Goal: Task Accomplishment & Management: Use online tool/utility

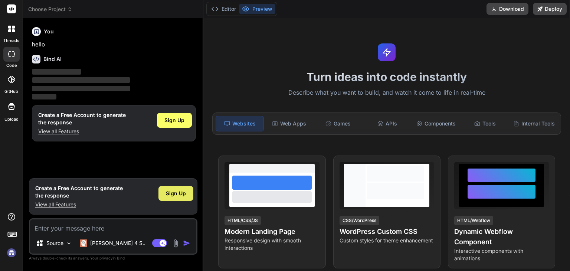
click at [163, 191] on div "Sign Up" at bounding box center [176, 193] width 35 height 15
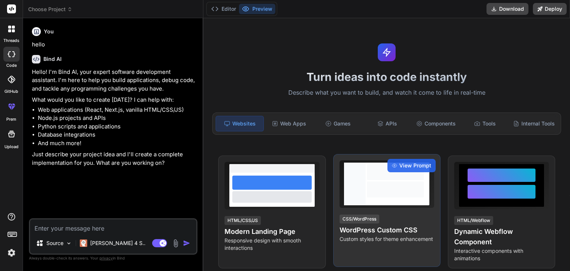
type textarea "x"
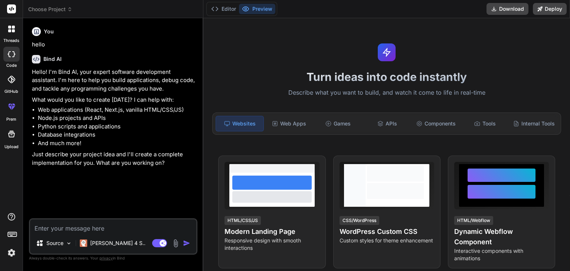
click at [93, 231] on textarea at bounding box center [113, 225] width 166 height 13
paste textarea "[URL][DOMAIN_NAME]"
type textarea "[URL][DOMAIN_NAME]"
type textarea "x"
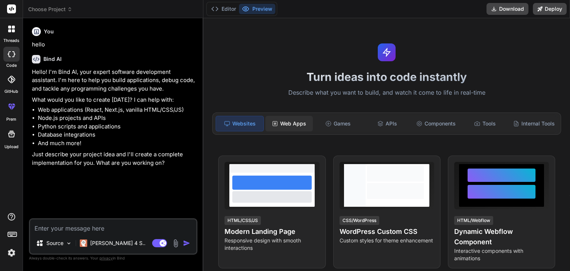
click at [298, 122] on div "Web Apps" at bounding box center [290, 124] width 48 height 16
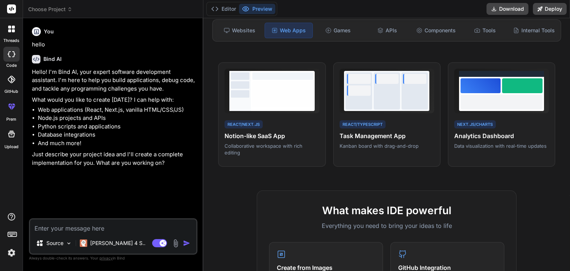
scroll to position [94, 0]
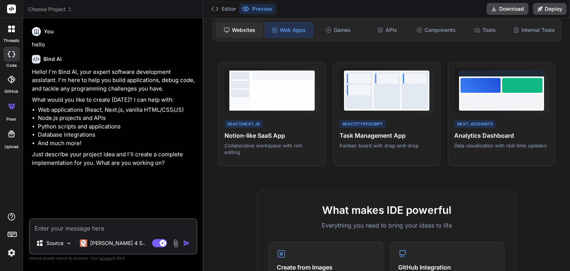
click at [241, 25] on div "Websites" at bounding box center [240, 30] width 48 height 16
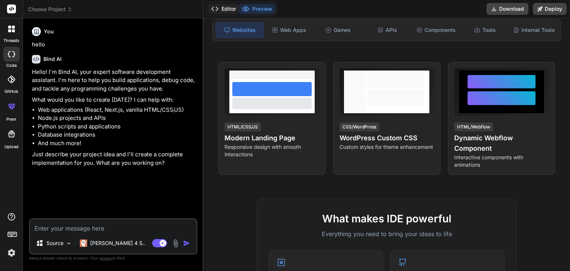
click at [229, 10] on button "Editor" at bounding box center [223, 9] width 31 height 10
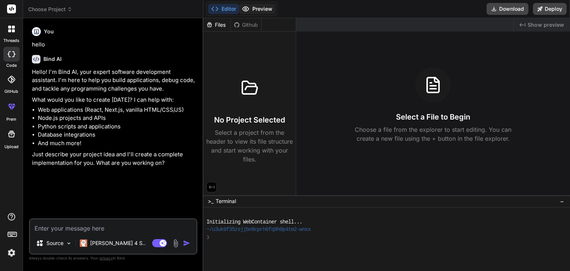
click at [252, 9] on button "Preview" at bounding box center [257, 9] width 36 height 10
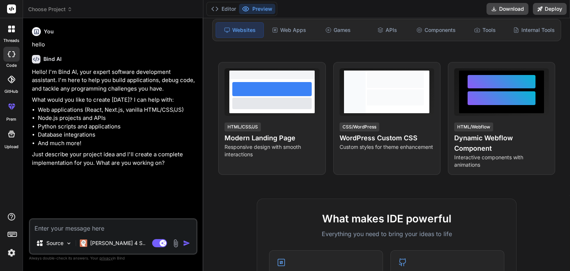
click at [74, 228] on textarea at bounding box center [113, 225] width 166 height 13
paste textarea "Lorem ip d sitametc AD Elitse Doeiu Temp Incidi utl etd magn aliqu enim admini …"
type textarea "Lorem ip d sitametc AD Elitse Doeiu Temp Incidi utl etd magn aliqu enim admini …"
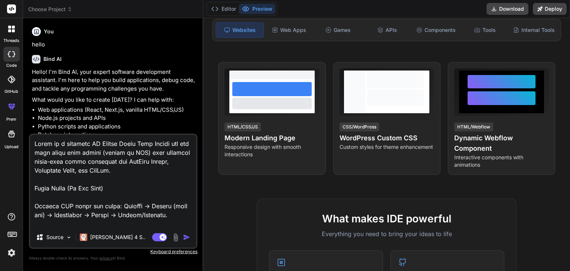
scroll to position [1640, 0]
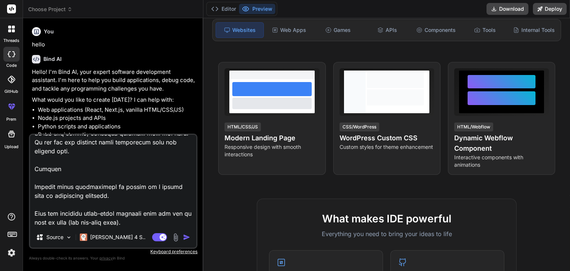
type textarea "x"
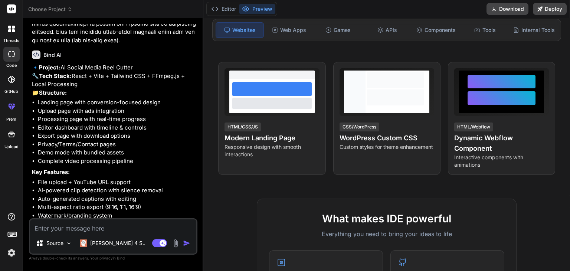
scroll to position [915, 0]
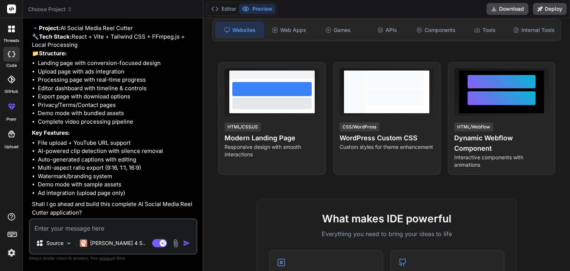
type textarea "x"
type textarea "y"
type textarea "x"
type textarea "ye"
type textarea "x"
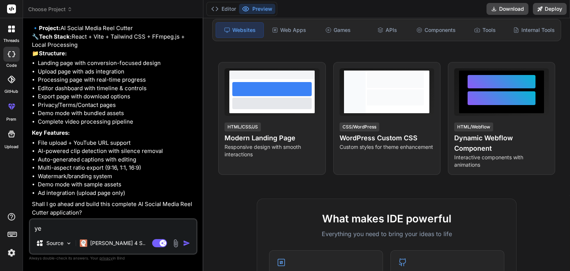
type textarea "yes"
type textarea "x"
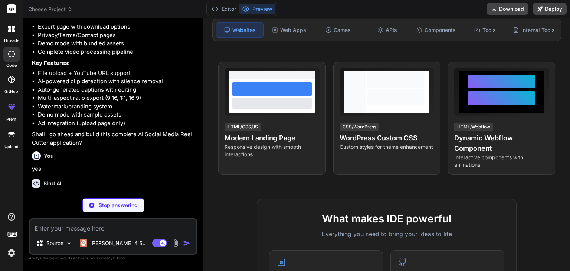
scroll to position [992, 0]
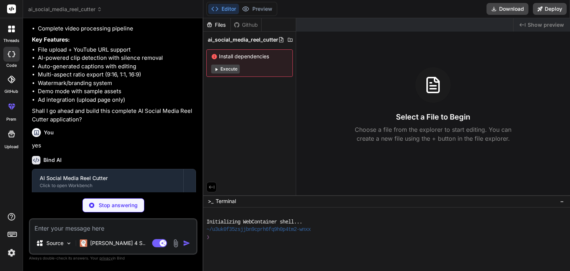
click at [227, 68] on button "Execute" at bounding box center [225, 69] width 29 height 9
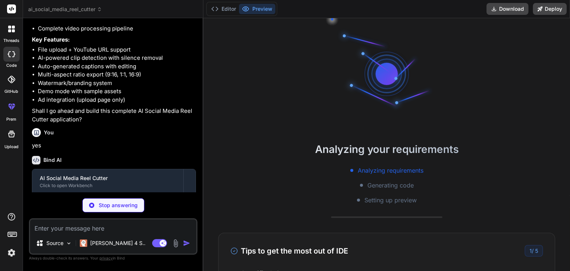
scroll to position [15, 0]
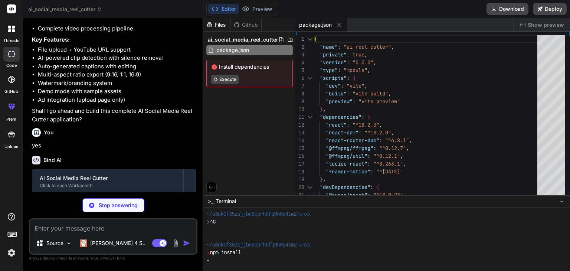
type textarea "x"
type textarea "'Cross-Origin-Opener-Policy': 'same-origin', 'Cross-Origin-Embedder-Policy': 'r…"
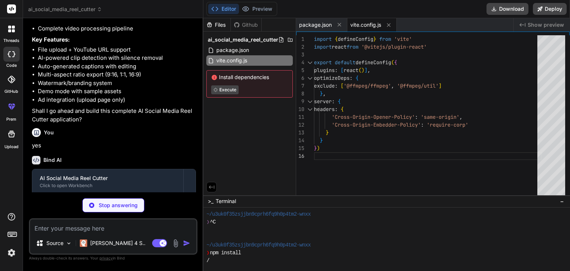
type textarea "x"
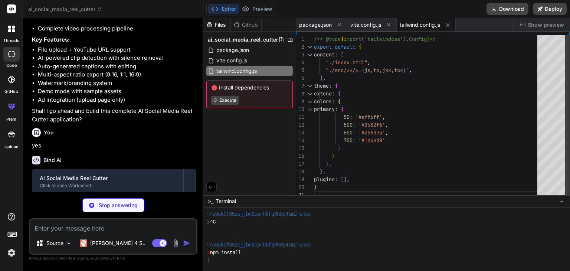
type textarea "x"
type textarea "export default { plugins: { tailwindcss: {}, autoprefixer: {}, }, }"
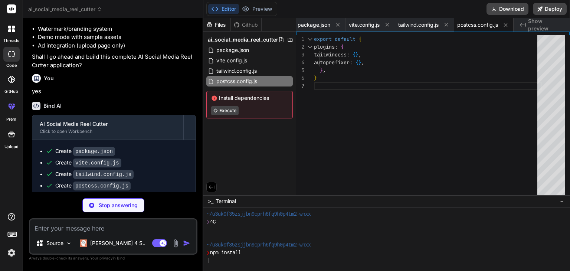
scroll to position [1078, 0]
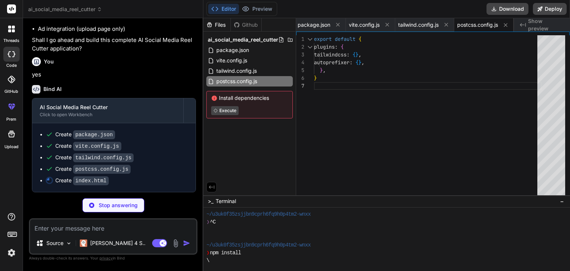
type textarea "x"
type textarea "</head> <body> <div id="root"></div> <script type="module" src="/src/main.jsx">…"
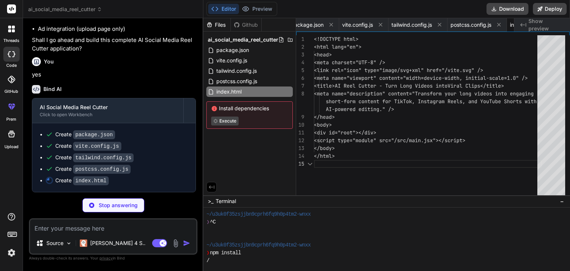
scroll to position [0, 53]
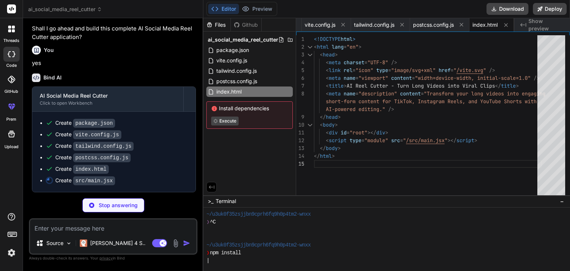
type textarea "x"
type textarea "</BrowserRouter> </React.StrictMode>, )"
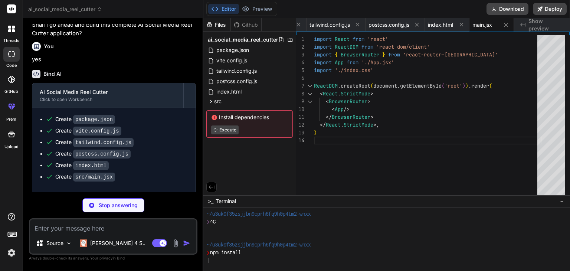
scroll to position [1101, 0]
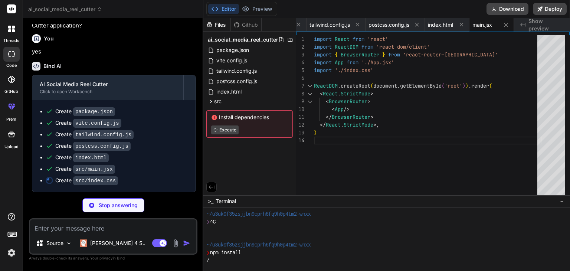
type textarea "x"
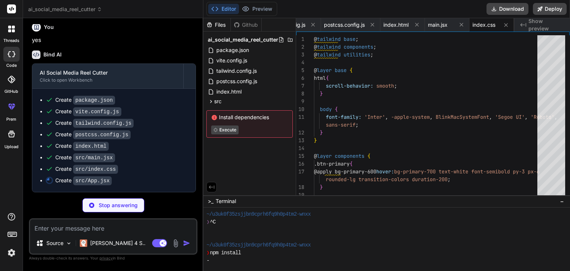
scroll to position [1112, 0]
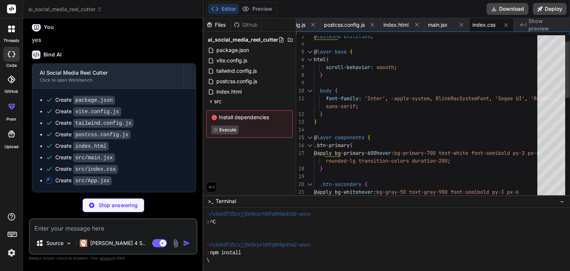
type textarea "x"
type textarea "} export default App"
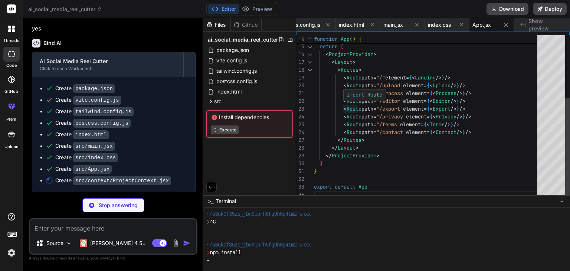
type textarea "x"
type textarea "} export function useProject() { const context = useContext(ProjectContext) if …"
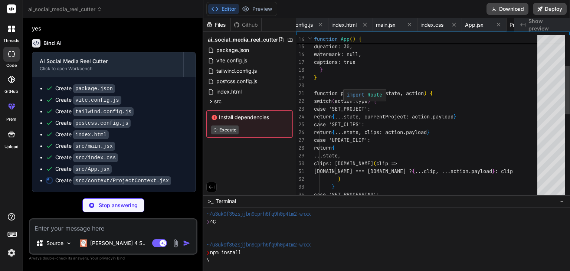
scroll to position [0, 252]
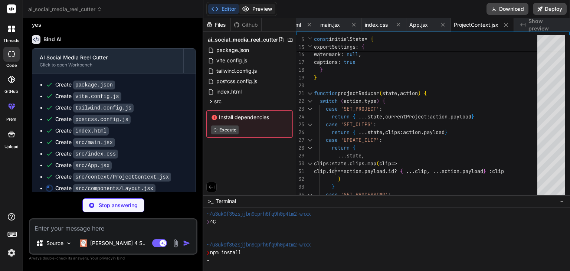
click at [266, 10] on button "Preview" at bounding box center [257, 9] width 36 height 10
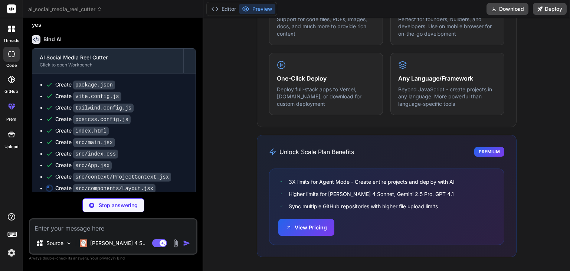
scroll to position [0, 0]
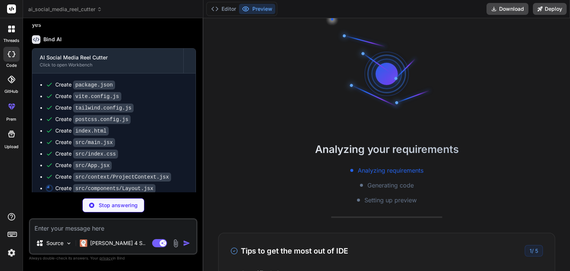
type textarea "x"
type textarea ") } export default Layout"
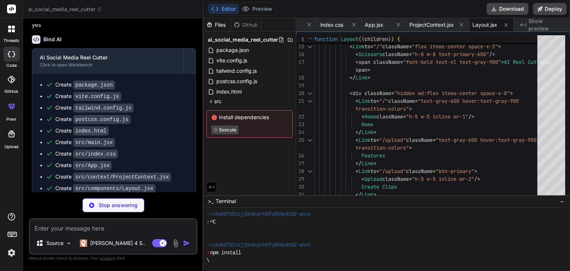
scroll to position [1146, 0]
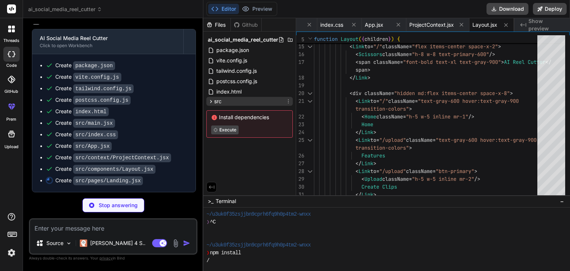
click at [215, 103] on span "src" at bounding box center [217, 101] width 7 height 7
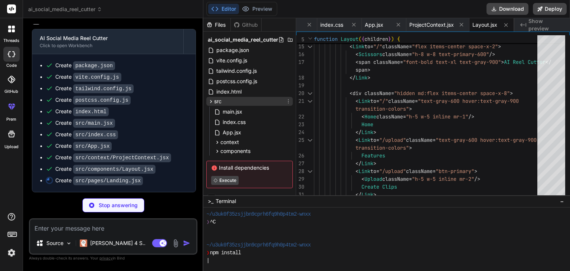
click at [215, 103] on span "src" at bounding box center [217, 101] width 7 height 7
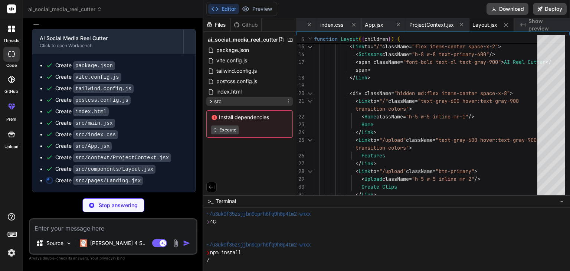
click at [215, 103] on span "src" at bounding box center [217, 101] width 7 height 7
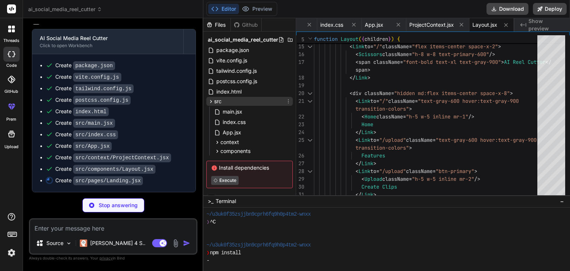
click at [215, 103] on span "src" at bounding box center [217, 101] width 7 height 7
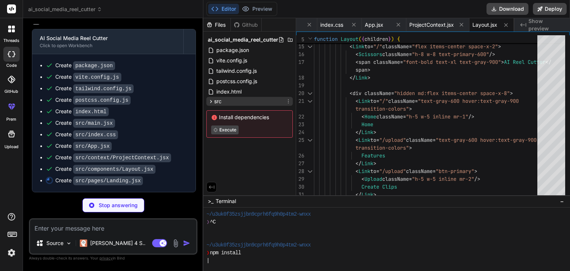
click at [215, 103] on span "src" at bounding box center [217, 101] width 7 height 7
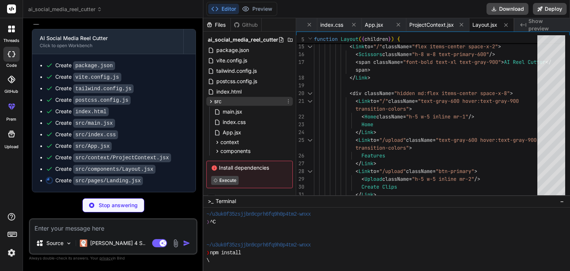
click at [215, 103] on span "src" at bounding box center [217, 101] width 7 height 7
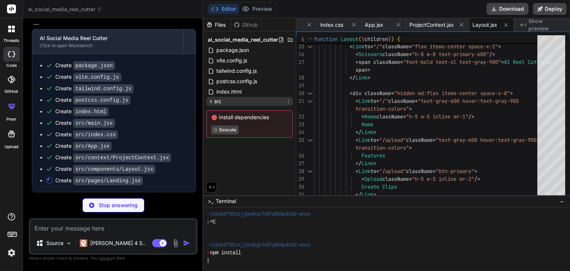
click at [215, 103] on span "src" at bounding box center [217, 101] width 7 height 7
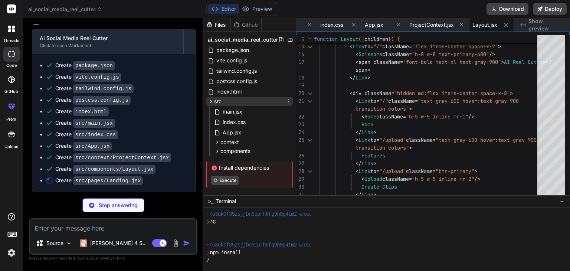
click at [215, 103] on span "src" at bounding box center [217, 101] width 7 height 7
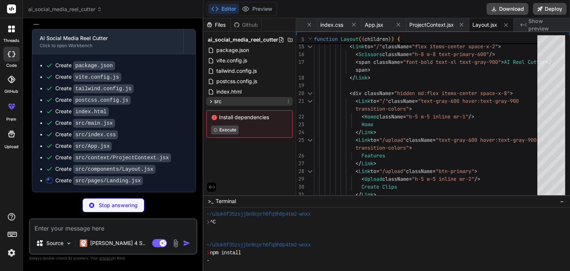
click at [215, 103] on span "src" at bounding box center [217, 101] width 7 height 7
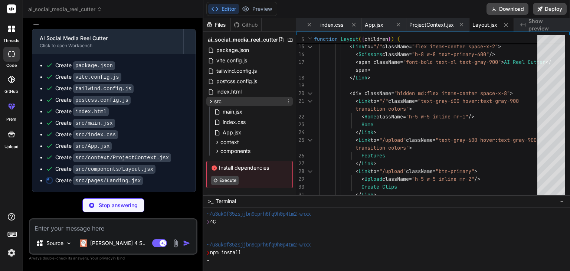
click at [215, 103] on span "src" at bounding box center [217, 101] width 7 height 7
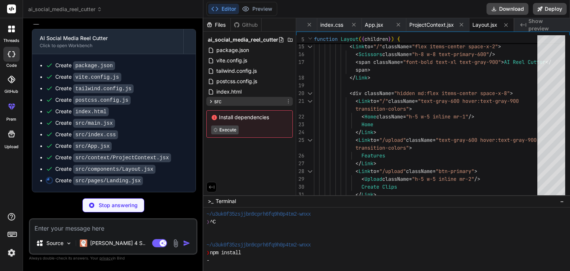
click at [215, 103] on span "src" at bounding box center [217, 101] width 7 height 7
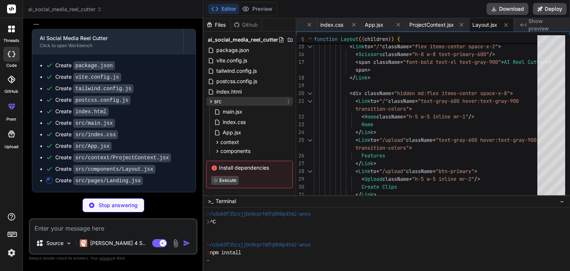
click at [215, 103] on span "src" at bounding box center [217, 101] width 7 height 7
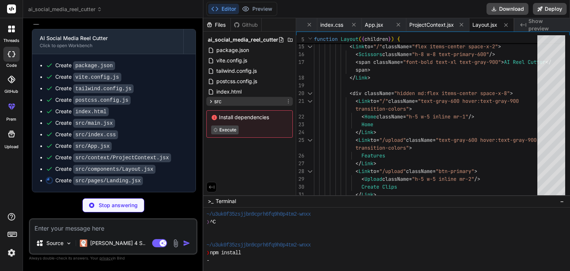
click at [215, 103] on span "src" at bounding box center [217, 101] width 7 height 7
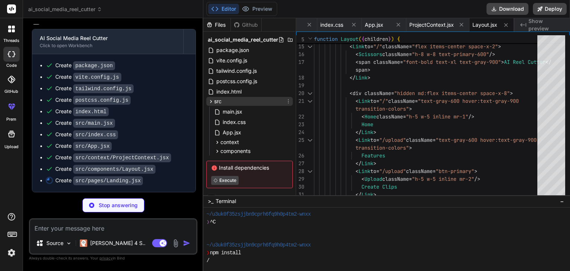
click at [215, 103] on span "src" at bounding box center [217, 101] width 7 height 7
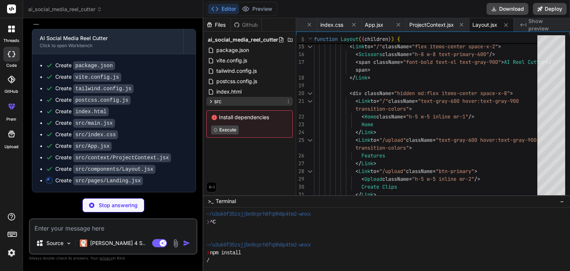
click at [215, 103] on span "src" at bounding box center [217, 101] width 7 height 7
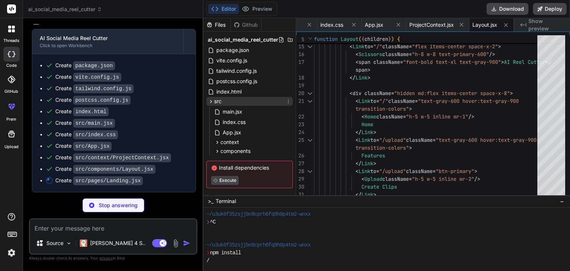
click at [215, 103] on span "src" at bounding box center [217, 101] width 7 height 7
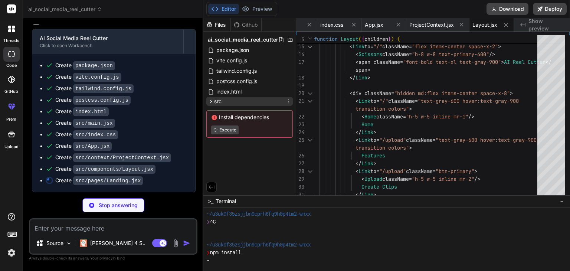
click at [215, 103] on span "src" at bounding box center [217, 101] width 7 height 7
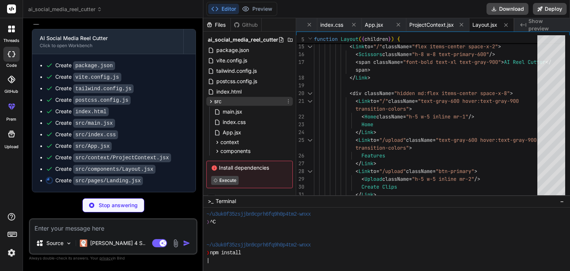
click at [215, 103] on span "src" at bounding box center [217, 101] width 7 height 7
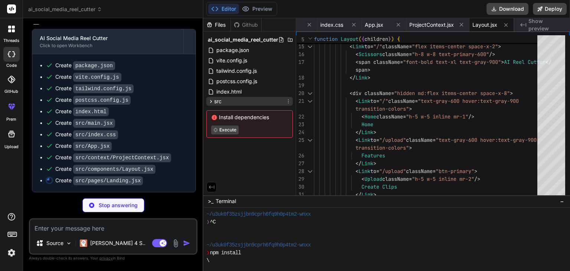
click at [215, 103] on span "src" at bounding box center [217, 101] width 7 height 7
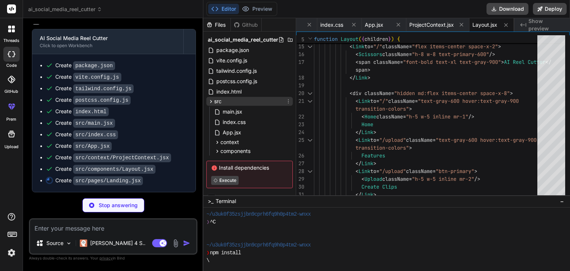
click at [215, 103] on span "src" at bounding box center [217, 101] width 7 height 7
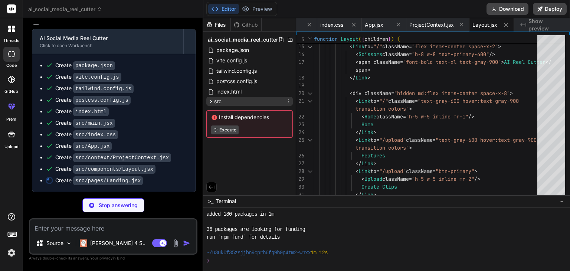
scroll to position [92, 0]
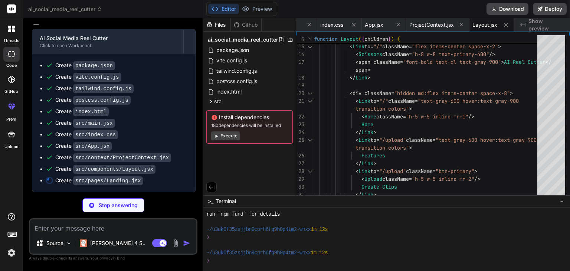
click at [227, 136] on button "Execute" at bounding box center [225, 135] width 29 height 9
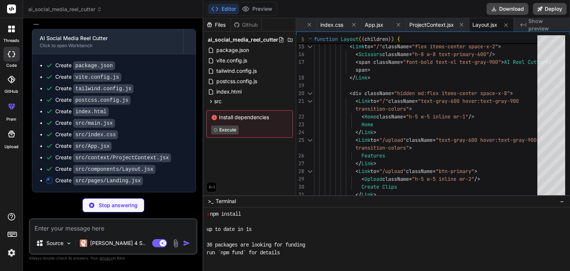
scroll to position [185, 0]
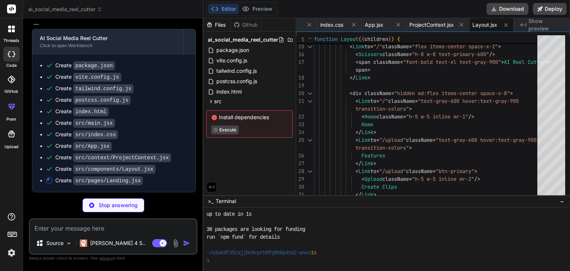
type textarea "x"
type textarea "</div> </section> </div> ) } export default Landing"
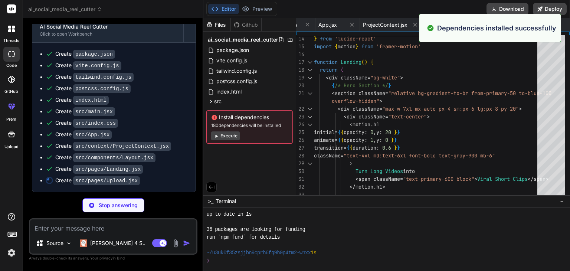
scroll to position [208, 0]
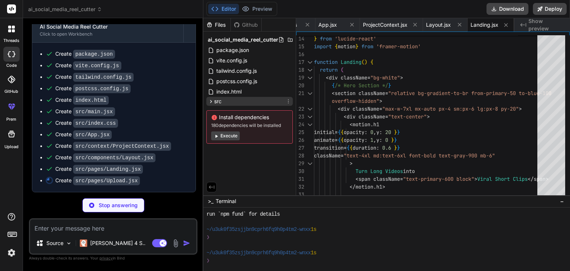
click at [214, 101] on icon at bounding box center [211, 101] width 6 height 6
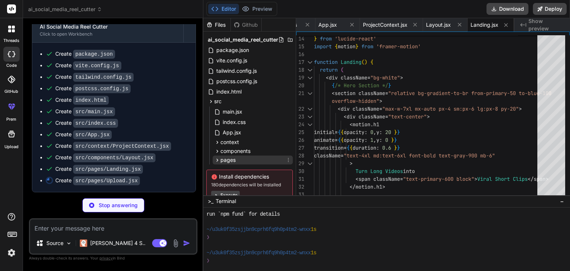
click at [217, 161] on icon at bounding box center [218, 160] width 2 height 3
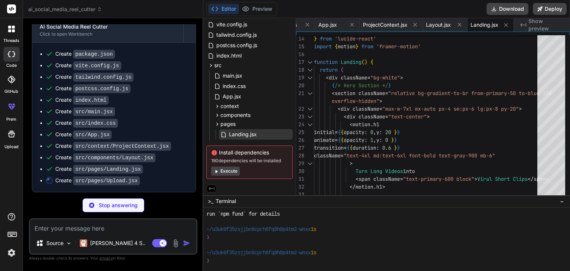
scroll to position [37, 0]
type textarea "x"
click at [210, 185] on icon at bounding box center [211, 188] width 7 height 7
type textarea "</Link> </div> </section> </div> ) } export default Landing"
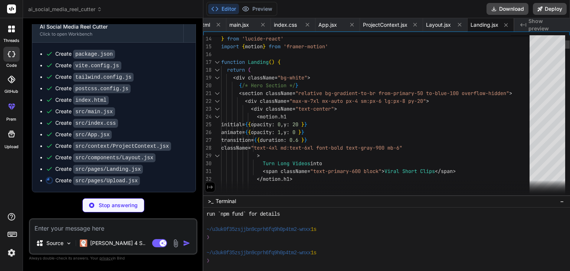
scroll to position [0, 251]
click at [541, 17] on div "Editor Preview Download Deploy" at bounding box center [387, 9] width 367 height 18
click at [535, 25] on span "Show preview" at bounding box center [547, 24] width 36 height 15
click at [198, 183] on div "Bind AI Web Search Created with Pixso. Code Generator You hello Bind AI Hello! …" at bounding box center [113, 144] width 180 height 253
type textarea "x"
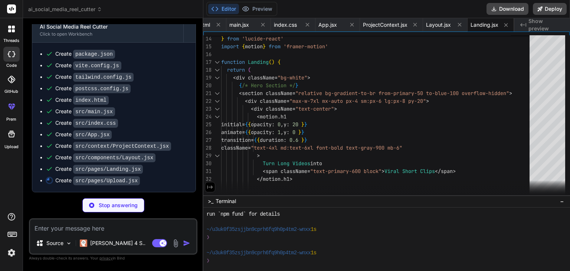
click at [209, 189] on icon at bounding box center [210, 187] width 7 height 7
type textarea "</div> </section> </div> ) } export default Landing"
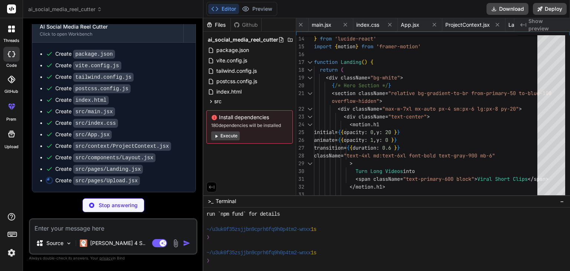
type textarea "x"
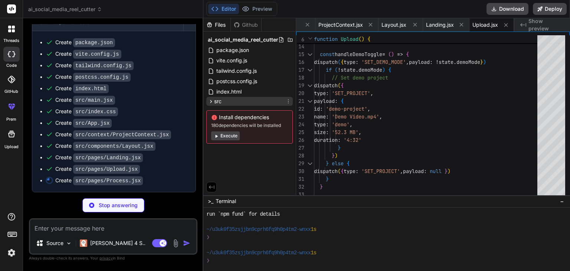
click at [214, 104] on icon at bounding box center [211, 101] width 6 height 6
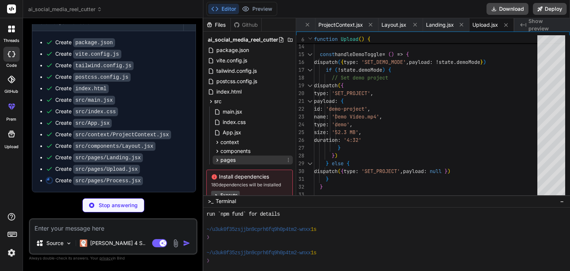
click at [218, 159] on icon at bounding box center [218, 160] width 2 height 3
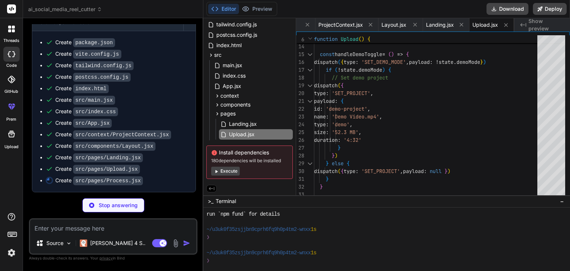
scroll to position [1169, 0]
type textarea "x"
type textarea "</div> ) } export default Process"
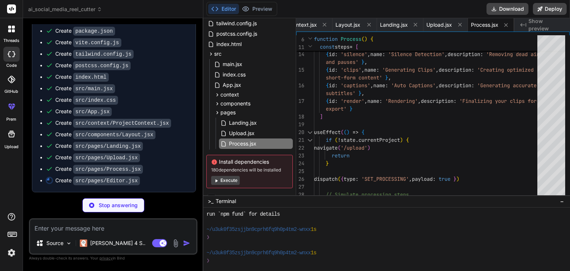
type textarea "x"
type textarea "} export default Editor"
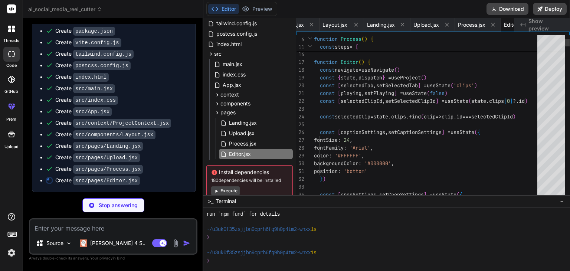
scroll to position [0, 482]
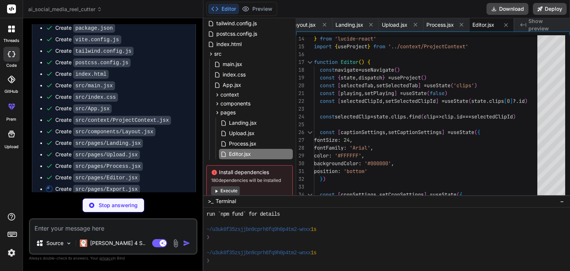
type textarea "x"
type textarea "</div> </div> ) } export default Export"
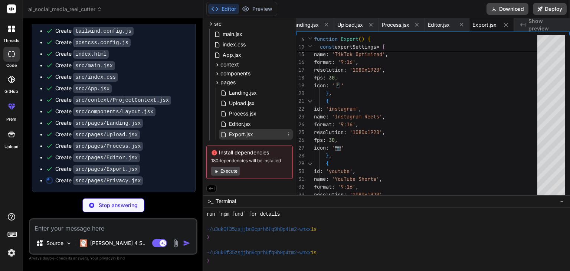
scroll to position [79, 0]
type textarea "x"
type textarea ") } export default Privacy"
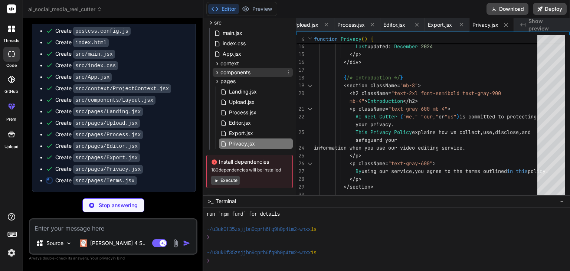
click at [219, 73] on icon at bounding box center [217, 72] width 6 height 6
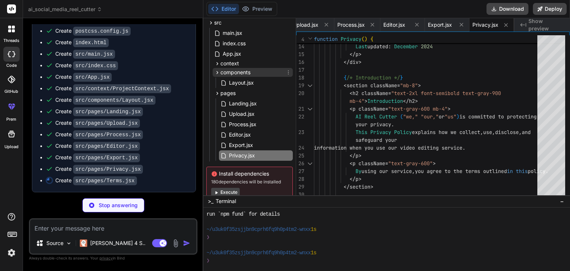
click at [219, 73] on icon at bounding box center [217, 72] width 6 height 6
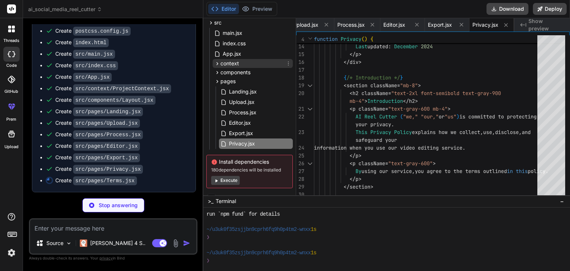
click at [218, 64] on icon at bounding box center [217, 64] width 6 height 6
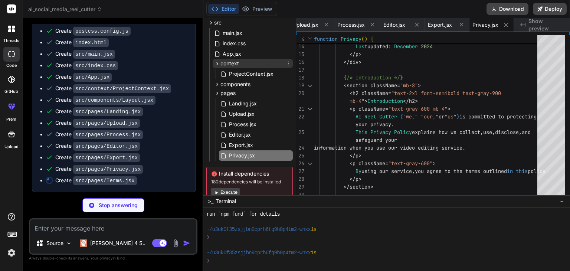
click at [218, 64] on icon at bounding box center [217, 64] width 6 height 6
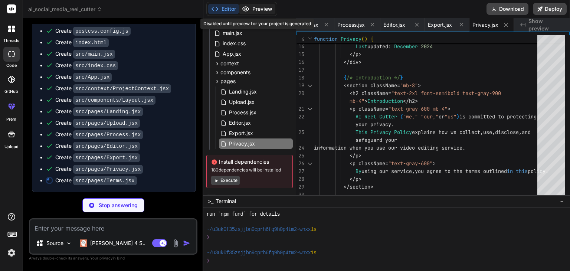
type textarea "x"
type textarea "} export default Terms"
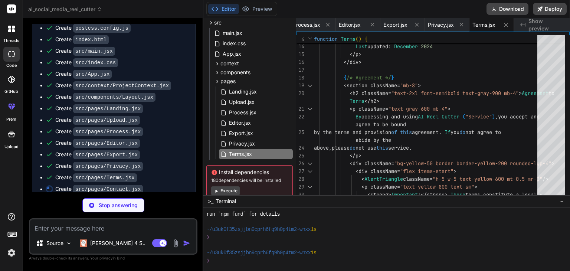
scroll to position [1227, 0]
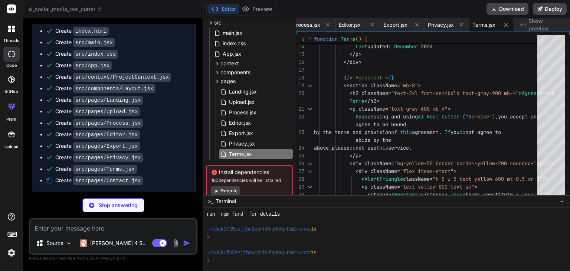
type textarea "x"
type textarea "</div> </div> ) } export default Contact"
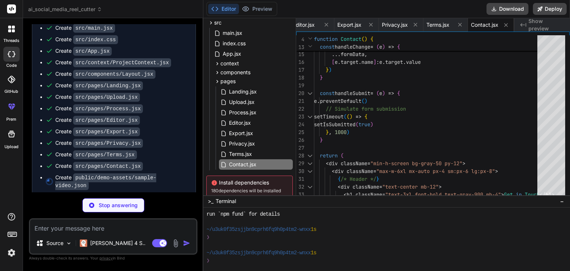
type textarea "x"
type textarea ""metadata": { "fps": 30, "resolution": "1920x1080", "audio_quality": "High", "s…"
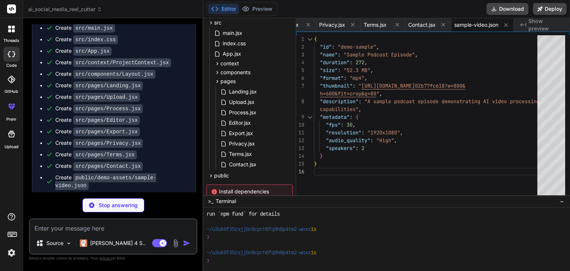
type textarea "x"
type textarea "MIT License - feel free to use for personal or commercial projects. --- **Ready…"
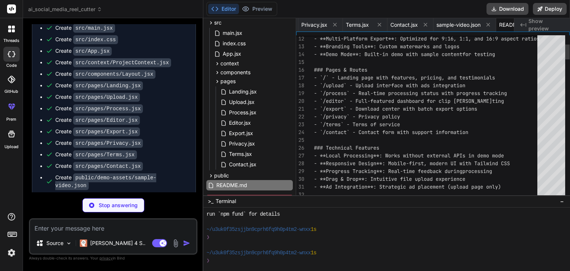
scroll to position [0, 779]
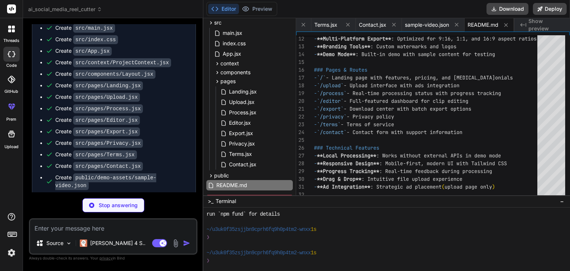
type textarea "x"
type textarea "VITE_DEV_MODE=true VITE_API_BASE_URL=[URL] # Note: The app works fully in demo …"
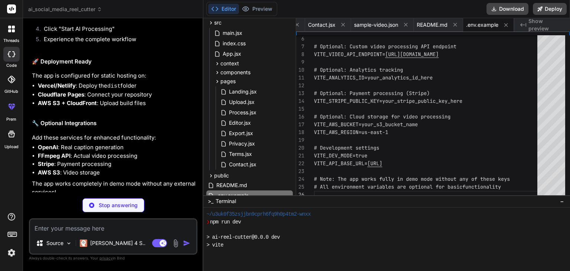
scroll to position [1722, 0]
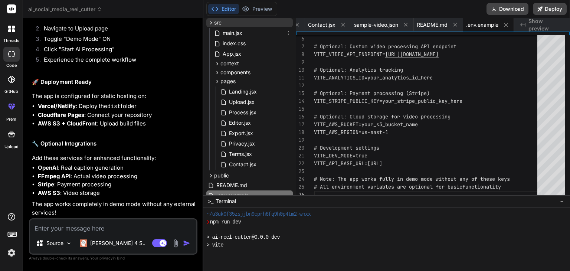
type textarea "x"
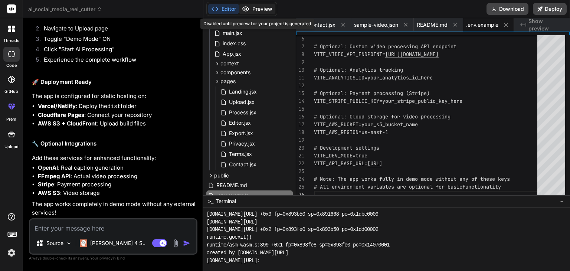
scroll to position [1807, 0]
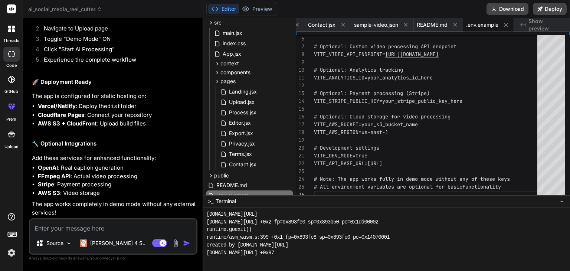
click at [159, 228] on textarea at bounding box center [113, 225] width 166 height 13
type textarea "s"
type textarea "x"
type textarea "so"
type textarea "x"
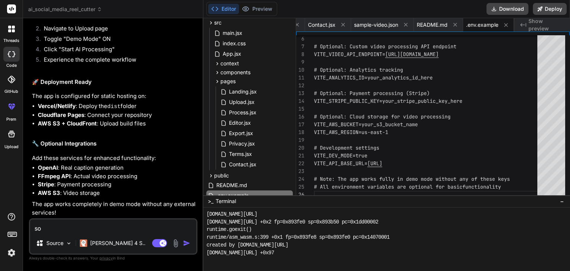
type textarea "sol"
type textarea "x"
type textarea "solv"
type textarea "x"
type textarea "solve"
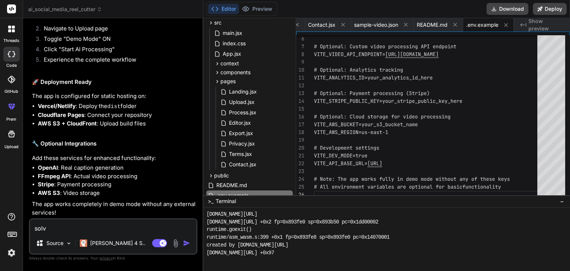
type textarea "x"
type textarea "solve"
type textarea "x"
type textarea "solve a"
type textarea "x"
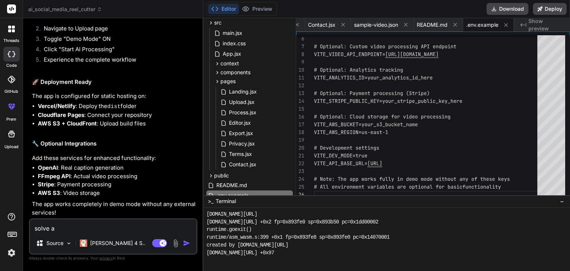
type textarea "solve al"
type textarea "x"
type textarea "solve all"
type textarea "x"
type textarea "solve all"
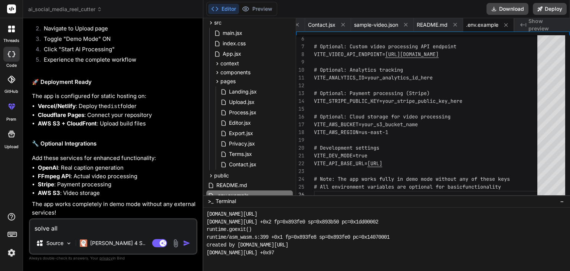
type textarea "x"
type textarea "solve all e"
type textarea "x"
type textarea "solve all er"
type textarea "x"
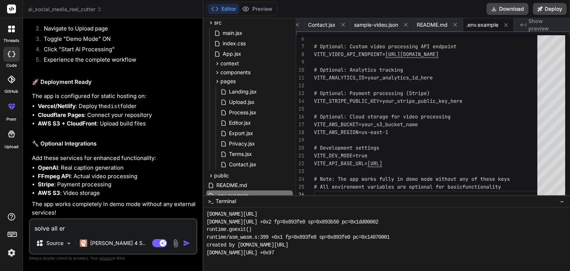
type textarea "solve all err"
type textarea "x"
type textarea "solve all erro"
type textarea "x"
type textarea "solve all error"
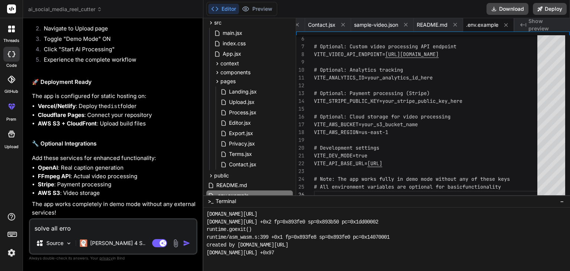
type textarea "x"
type textarea "solve all errors"
type textarea "x"
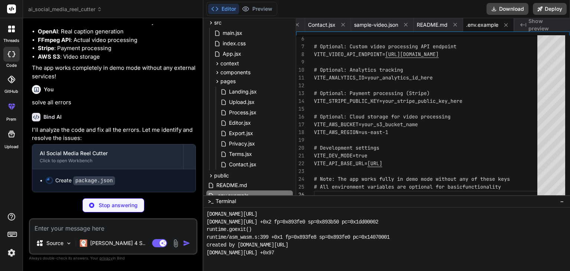
scroll to position [1858, 0]
type textarea "x"
type textarea ""@vitejs/plugin-react": "^4.0.0", "autoprefixer": "^[DATE]", "postcss": "^[DATE…"
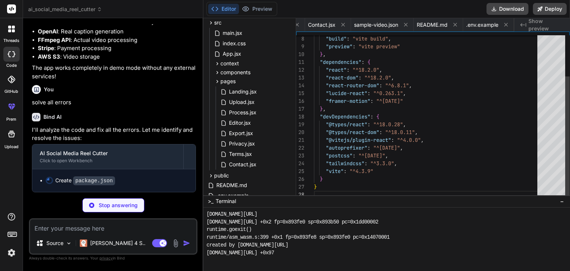
scroll to position [0, 0]
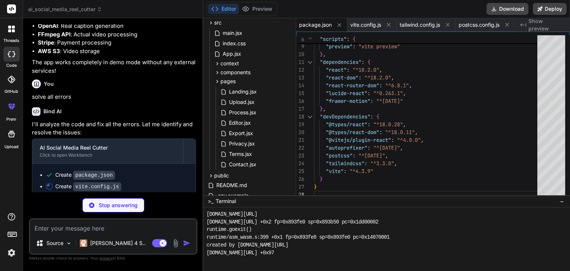
type textarea "x"
type textarea "} })"
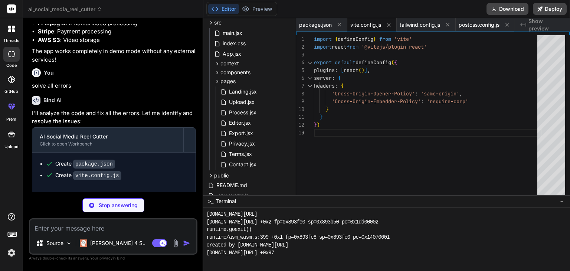
scroll to position [1874, 0]
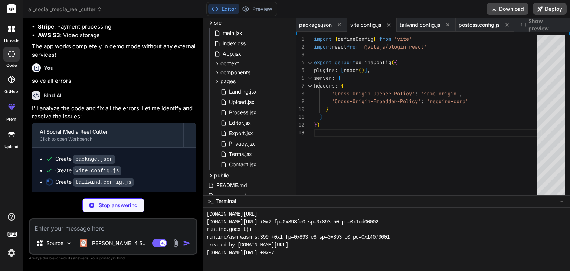
type textarea "x"
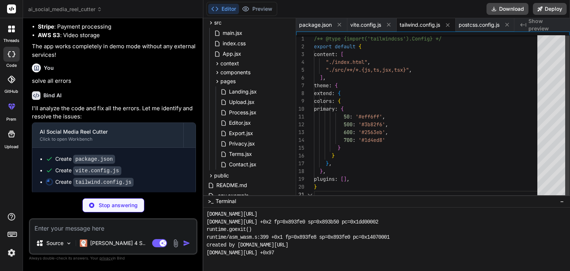
type textarea "x"
type textarea "export default { plugins: { tailwindcss: {}, autoprefixer: {}, }, }"
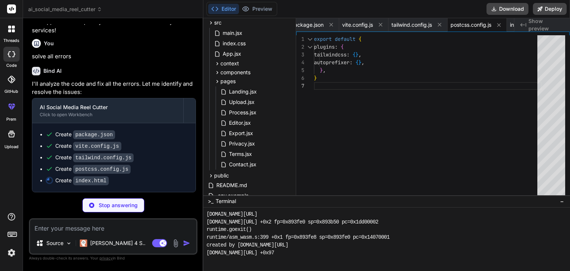
scroll to position [1904, 0]
type textarea "x"
type textarea "</head> <body> <div id="root"></div> <script type="module" src="/src/main.jsx">…"
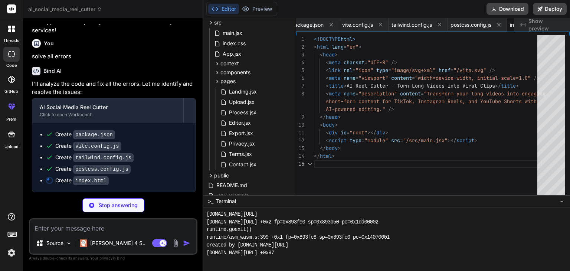
scroll to position [0, 53]
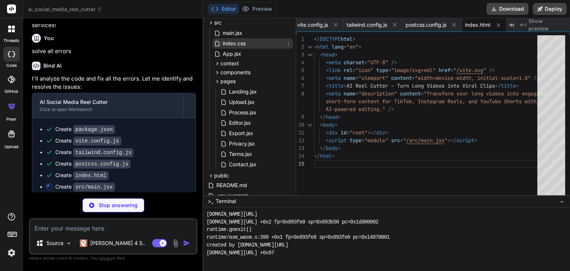
type textarea "x"
type textarea "</BrowserRouter> </React.StrictMode>, )"
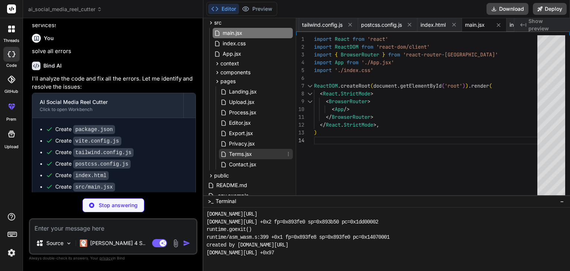
scroll to position [140, 0]
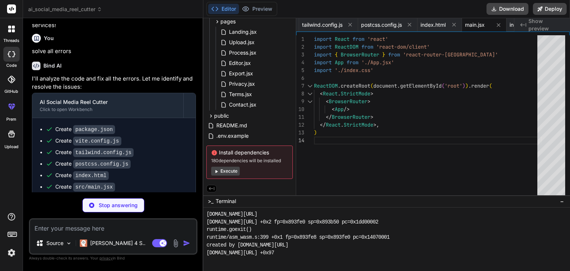
click at [224, 168] on button "Execute" at bounding box center [225, 171] width 29 height 9
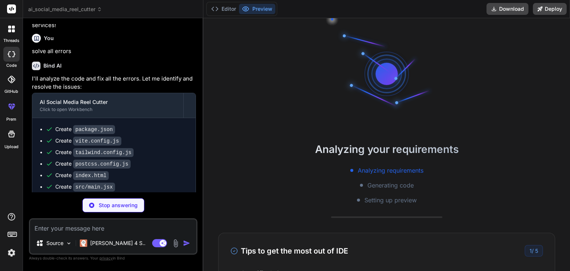
scroll to position [1900, 0]
type textarea "x"
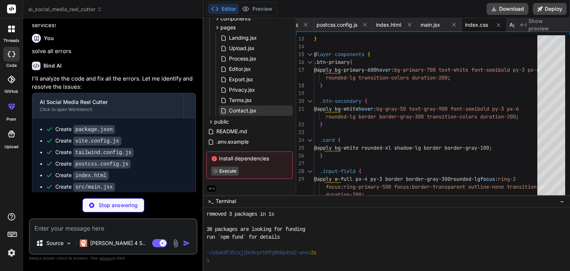
type textarea "x"
type textarea "} export default App"
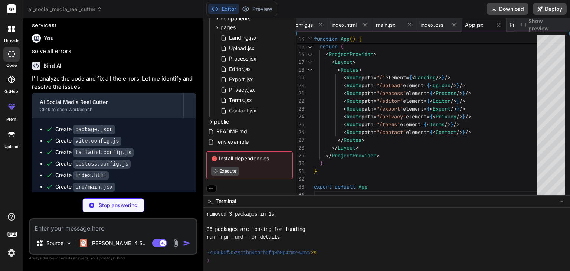
scroll to position [1949, 0]
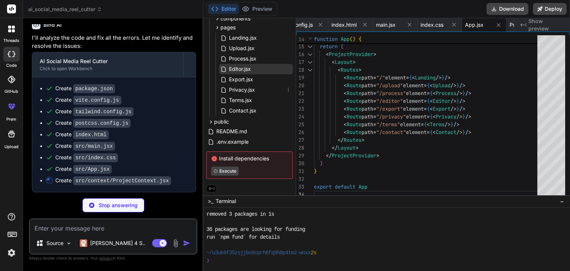
type textarea "x"
type textarea "} export function useProject() { const context = useContext(ProjectContext) if …"
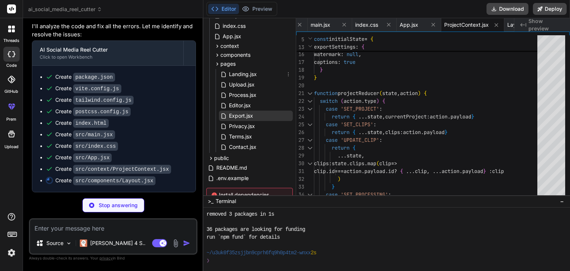
scroll to position [91, 0]
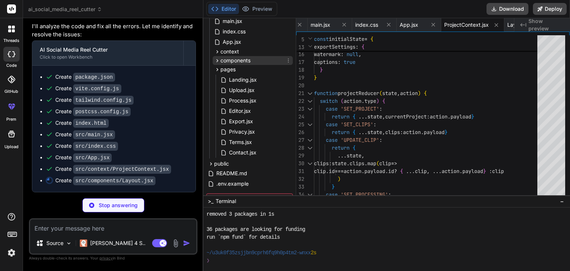
click at [226, 61] on span "components" at bounding box center [236, 60] width 30 height 7
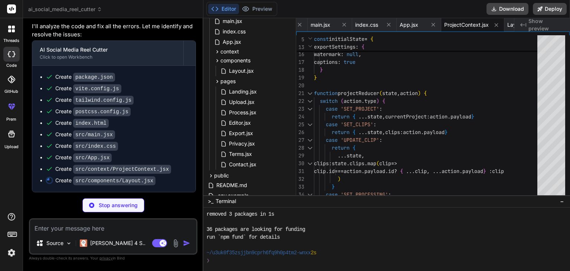
type textarea "x"
type textarea ") } export default Layout"
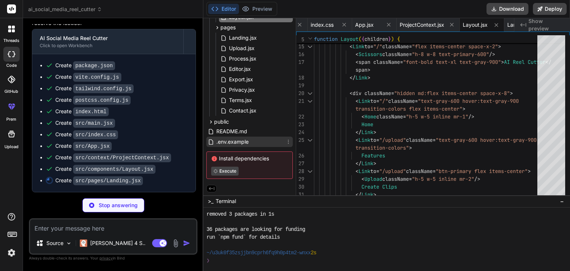
scroll to position [0, 0]
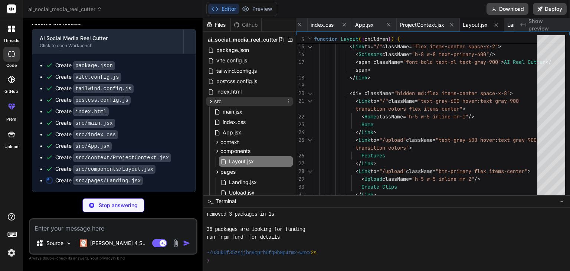
click at [214, 104] on span "src" at bounding box center [217, 101] width 7 height 7
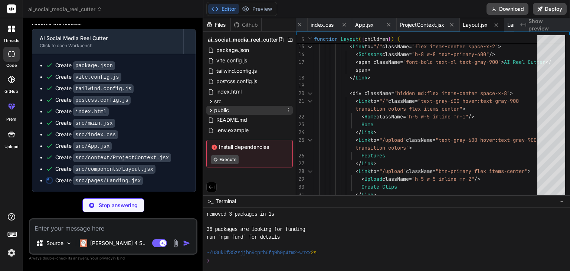
click at [214, 108] on span "public" at bounding box center [221, 110] width 15 height 7
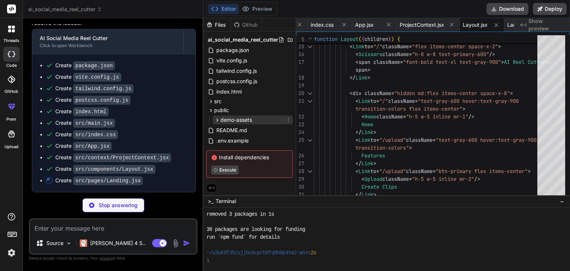
click at [217, 117] on icon at bounding box center [217, 120] width 6 height 6
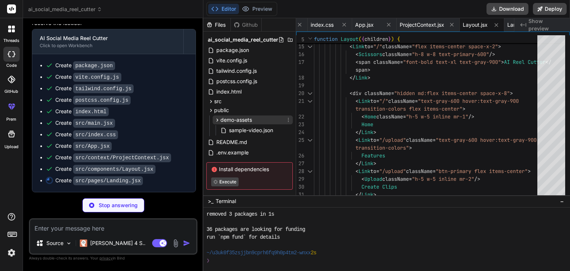
click at [217, 117] on icon at bounding box center [217, 120] width 6 height 6
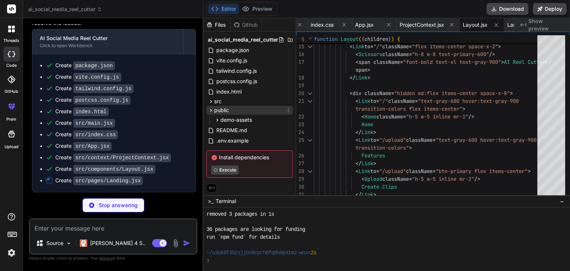
click at [212, 110] on icon at bounding box center [212, 110] width 2 height 3
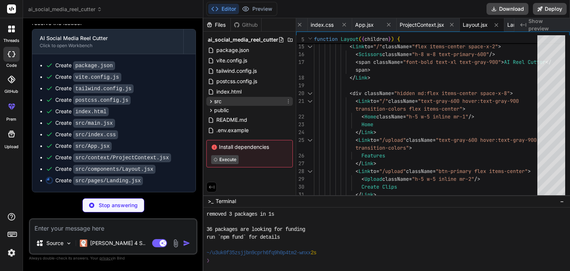
click at [210, 101] on icon at bounding box center [211, 101] width 6 height 6
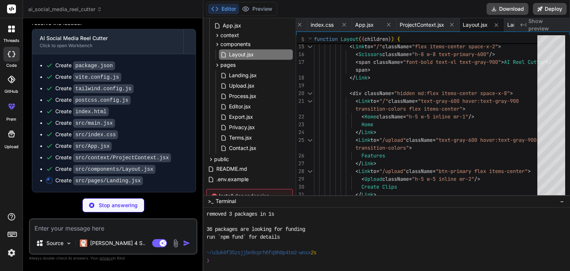
scroll to position [107, 0]
click at [237, 78] on span "Landing.jsx" at bounding box center [242, 75] width 29 height 9
type textarea "x"
type textarea "</div> </section> </div> ) } export default Landing"
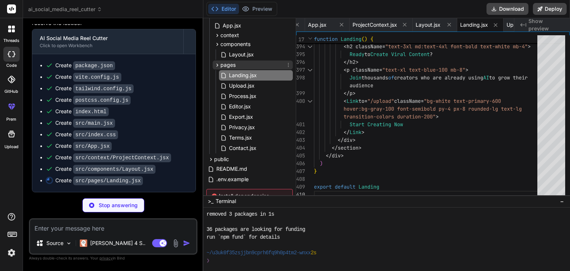
click at [220, 66] on icon at bounding box center [217, 65] width 6 height 6
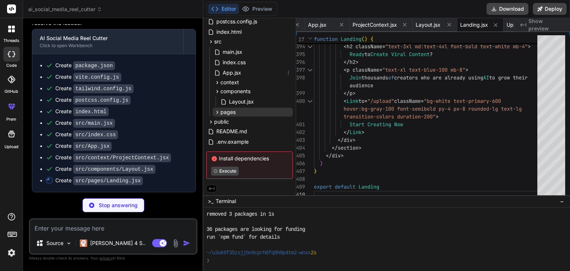
scroll to position [61, 0]
click at [217, 91] on icon at bounding box center [218, 91] width 2 height 3
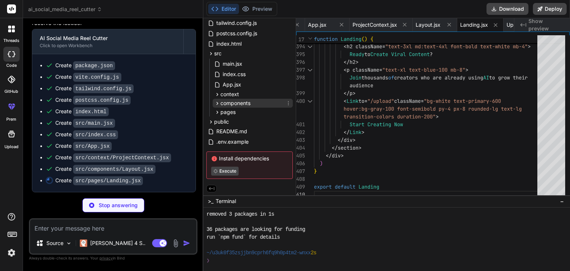
click at [217, 102] on icon at bounding box center [218, 103] width 2 height 3
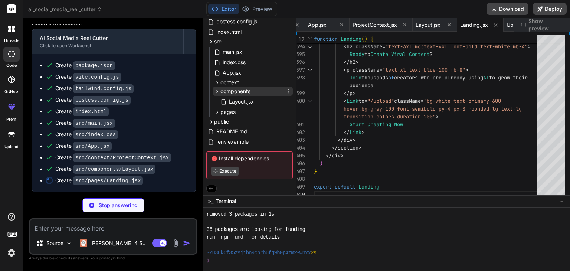
click at [218, 89] on icon at bounding box center [217, 91] width 6 height 6
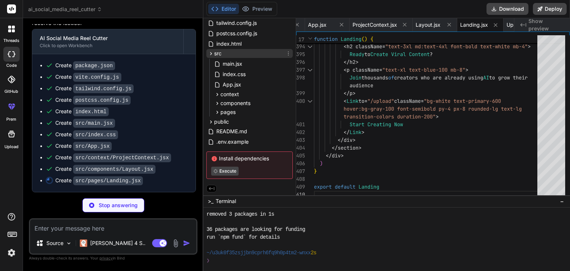
click at [212, 52] on icon at bounding box center [212, 53] width 2 height 3
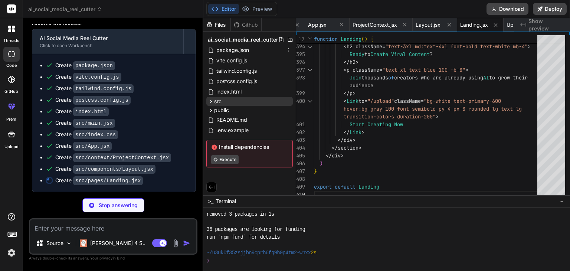
scroll to position [0, 0]
click at [230, 112] on div "public" at bounding box center [249, 110] width 87 height 9
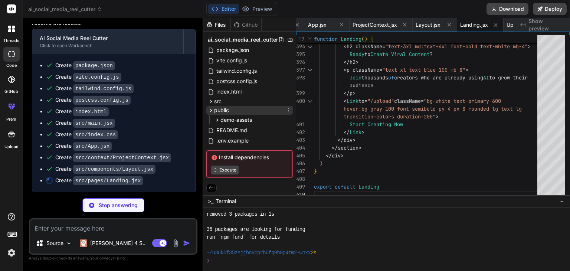
click at [230, 112] on div "public" at bounding box center [249, 110] width 87 height 9
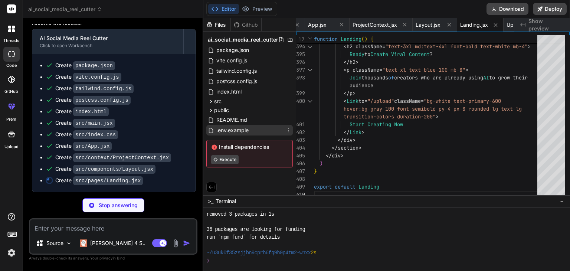
type textarea "x"
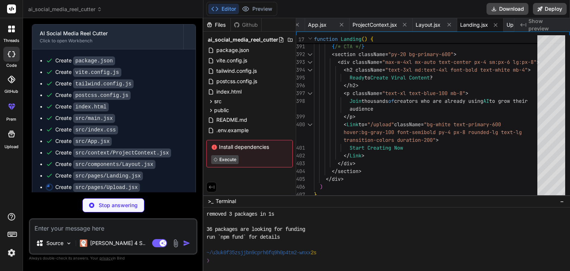
scroll to position [1983, 0]
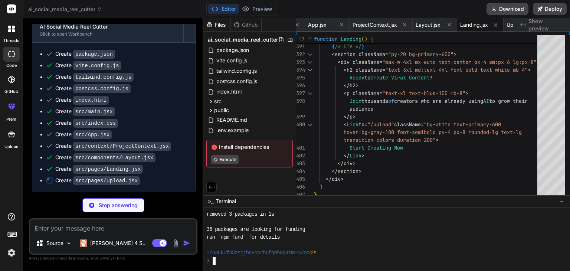
click at [218, 258] on div "❯" at bounding box center [383, 261] width 354 height 8
click at [167, 199] on div "Stop answering" at bounding box center [113, 205] width 169 height 14
click at [115, 207] on p "Stop answering" at bounding box center [118, 205] width 39 height 7
type textarea "x"
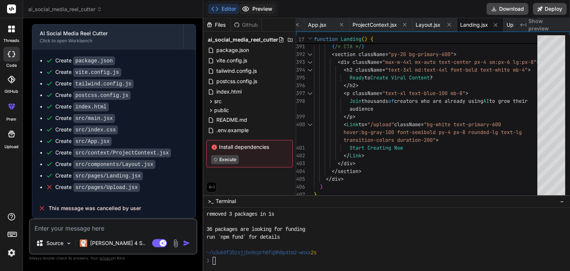
click at [254, 5] on button "Preview" at bounding box center [257, 9] width 36 height 10
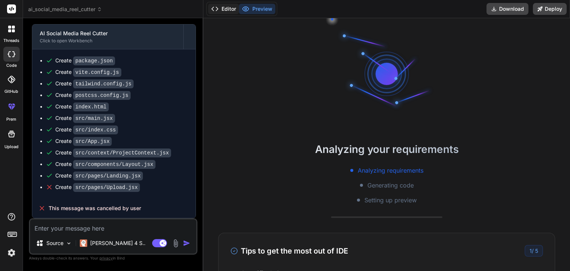
click at [217, 7] on icon at bounding box center [214, 8] width 7 height 7
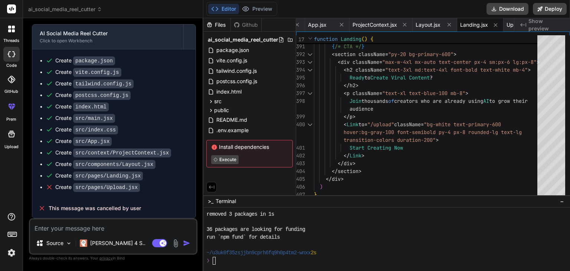
click at [231, 150] on div "Install dependencies Execute" at bounding box center [249, 153] width 87 height 27
click at [212, 189] on div "Files Github ai_social_media_reel_cutter package.json vite.config.js tailwind.c…" at bounding box center [250, 106] width 93 height 177
click at [212, 189] on button at bounding box center [211, 187] width 10 height 10
type textarea "Start Creating Now </Link> </div> </section> </div> ) } export default Landing"
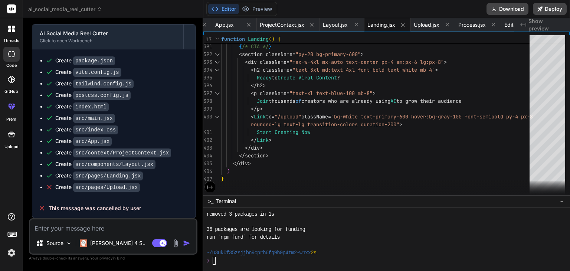
click at [212, 189] on icon at bounding box center [210, 187] width 7 height 7
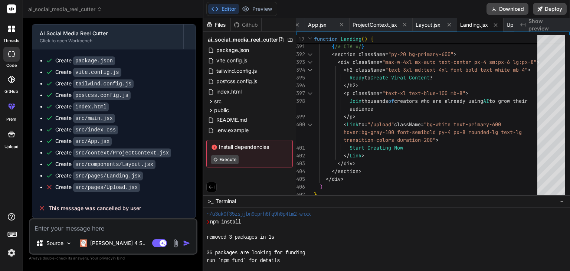
scroll to position [1900, 0]
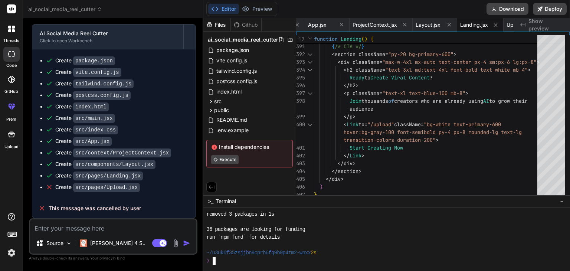
click at [269, 260] on div "❯" at bounding box center [383, 261] width 354 height 8
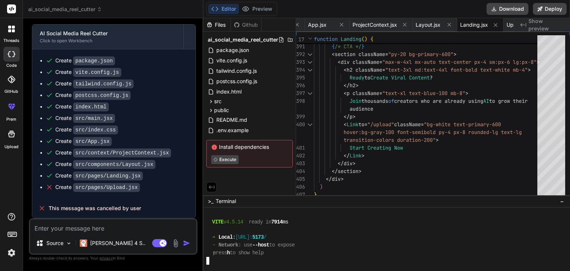
scroll to position [1985, 0]
type textarea "x"
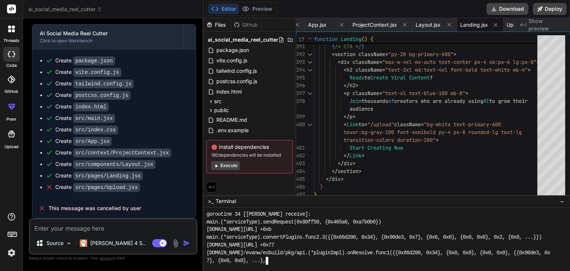
scroll to position [2456, 0]
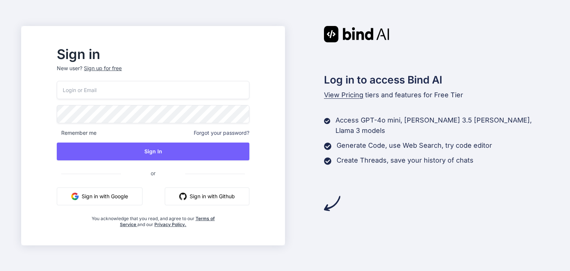
click at [110, 196] on button "Sign in with Google" at bounding box center [100, 197] width 86 height 18
